Goal: Check status: Check status

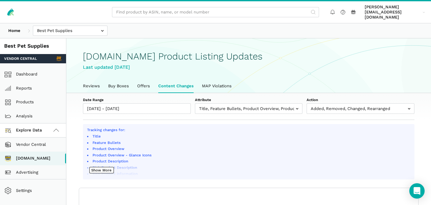
select select "100"
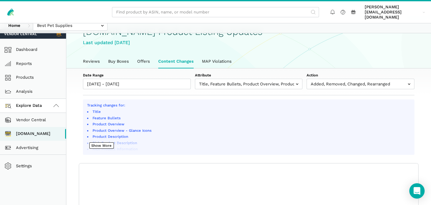
scroll to position [32, 0]
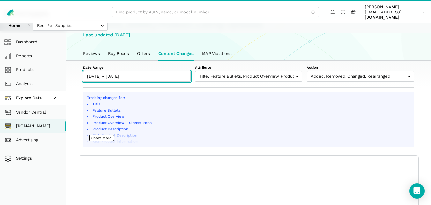
click at [154, 75] on input "[DATE] - [DATE]" at bounding box center [137, 76] width 108 height 11
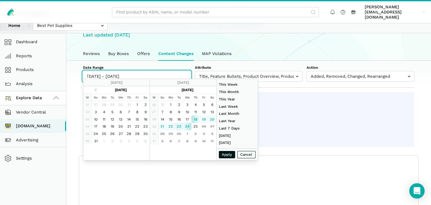
type input "[DATE]"
click at [223, 155] on button "Apply" at bounding box center [227, 154] width 17 height 7
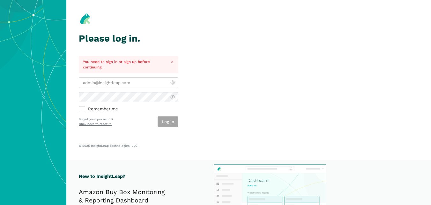
type input "[PERSON_NAME][EMAIL_ADDRESS][DOMAIN_NAME]"
click at [172, 125] on div "Log in" at bounding box center [168, 121] width 21 height 11
click at [172, 124] on button "Log in" at bounding box center [168, 121] width 21 height 11
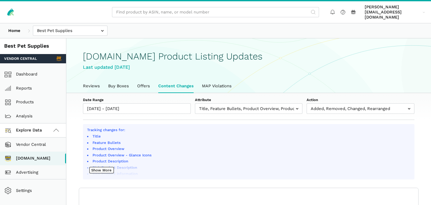
scroll to position [2, 0]
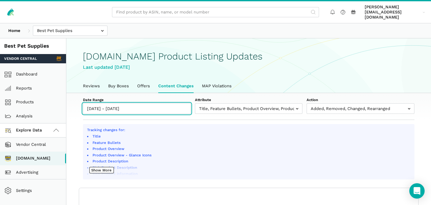
click at [156, 105] on input "[DATE] - [DATE]" at bounding box center [137, 108] width 108 height 11
type input "[DATE]"
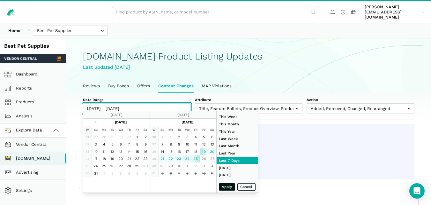
type input "[DATE]"
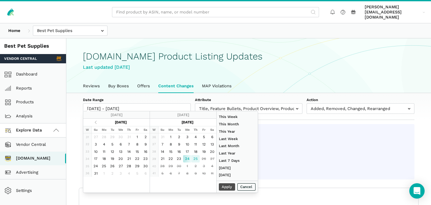
type input "[DATE]"
click at [222, 188] on button "Apply" at bounding box center [227, 186] width 17 height 7
type input "[DATE] - [DATE]"
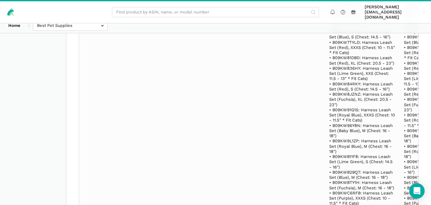
scroll to position [11644, 0]
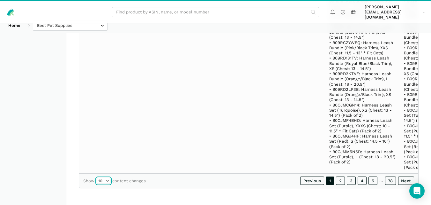
click at [107, 181] on select "10 25 50 100" at bounding box center [104, 180] width 14 height 6
select select "100"
click at [97, 177] on select "10 25 50 100" at bounding box center [104, 180] width 14 height 6
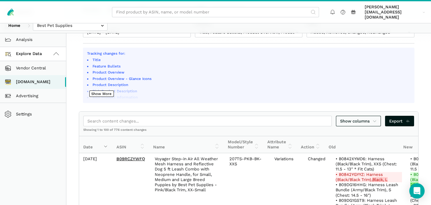
scroll to position [77, 0]
click at [375, 117] on icon at bounding box center [375, 120] width 4 height 6
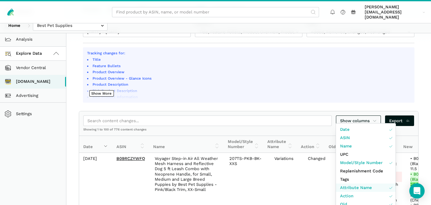
click at [354, 186] on span "Attribute Name" at bounding box center [356, 187] width 32 height 6
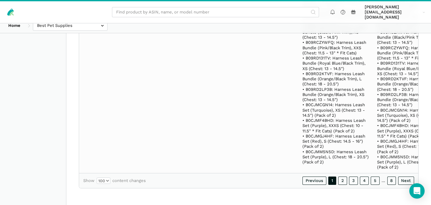
scroll to position [88366, 0]
click at [342, 181] on div at bounding box center [215, 102] width 431 height 205
click at [342, 181] on link "2" at bounding box center [342, 180] width 9 height 8
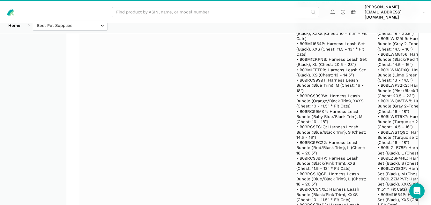
scroll to position [42516, 0]
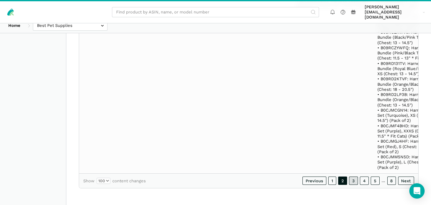
click at [354, 177] on link "3" at bounding box center [353, 180] width 9 height 8
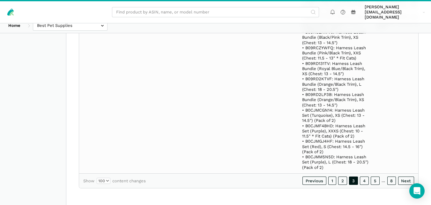
scroll to position [113299, 0]
click at [363, 178] on link "4" at bounding box center [364, 180] width 9 height 8
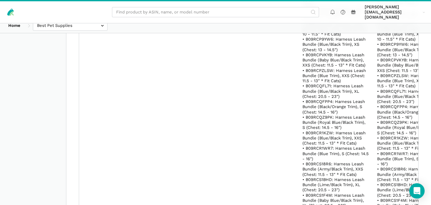
scroll to position [41604, 0]
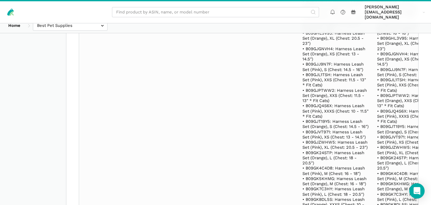
drag, startPoint x: 143, startPoint y: 106, endPoint x: 116, endPoint y: 104, distance: 26.9
copy link "B0CKY56LX9"
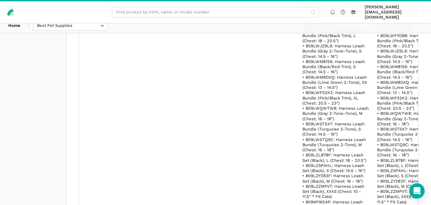
scroll to position [138673, 0]
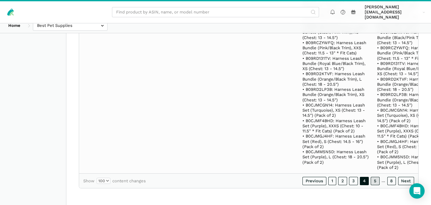
click at [374, 182] on link "5" at bounding box center [375, 180] width 9 height 8
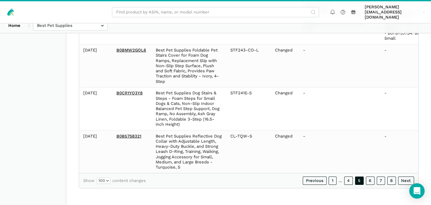
scroll to position [125248, 0]
click at [367, 180] on link "6" at bounding box center [370, 180] width 9 height 8
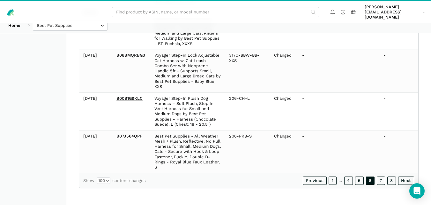
scroll to position [38466, 0]
click at [378, 181] on link "7" at bounding box center [381, 180] width 9 height 8
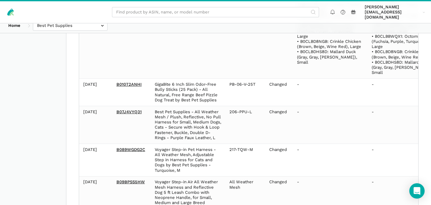
scroll to position [5636, 0]
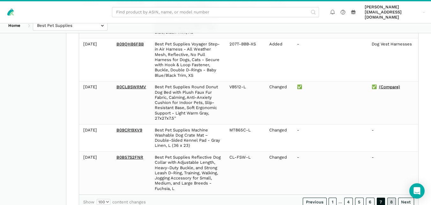
click at [393, 197] on link "8" at bounding box center [391, 201] width 9 height 8
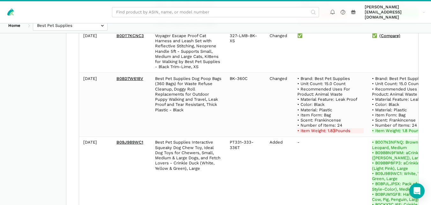
scroll to position [4867, 0]
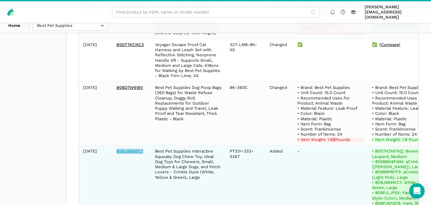
drag, startPoint x: 145, startPoint y: 98, endPoint x: 117, endPoint y: 98, distance: 28.1
copy link "B09J989WC1"
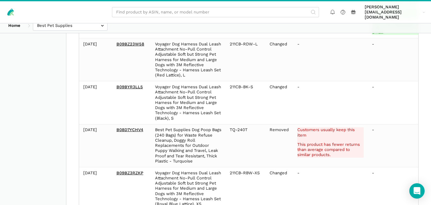
scroll to position [5236, 0]
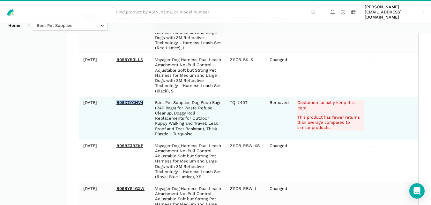
drag, startPoint x: 145, startPoint y: 47, endPoint x: 114, endPoint y: 46, distance: 31.0
click at [114, 97] on td "B08D7YCHV4" at bounding box center [131, 118] width 39 height 43
copy link "B08D7YCHV4"
